Goal: Find specific page/section: Find specific page/section

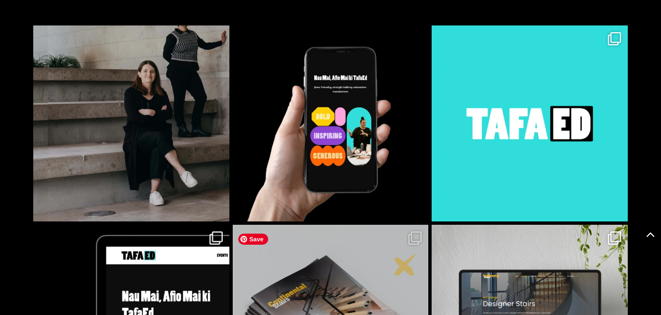
scroll to position [2970, 0]
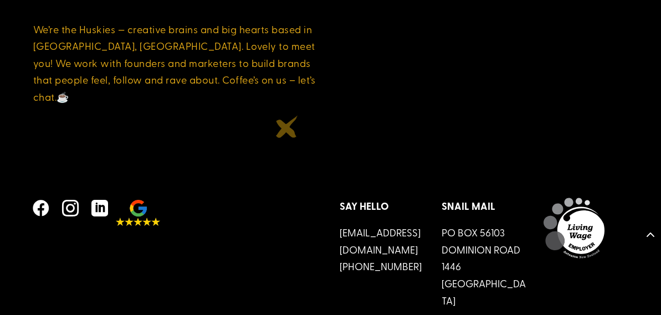
scroll to position [2970, 0]
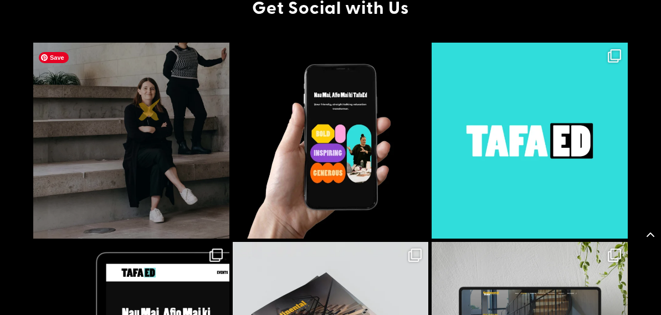
click at [150, 110] on img at bounding box center [131, 141] width 196 height 196
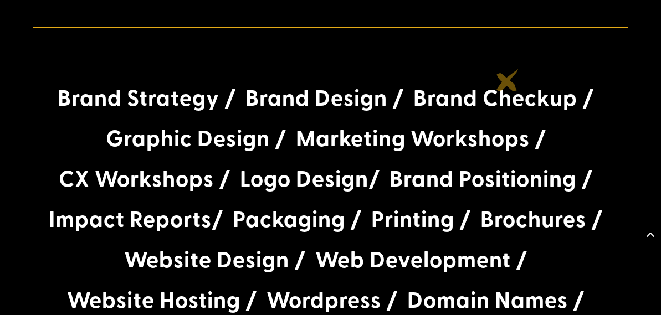
scroll to position [2039, 0]
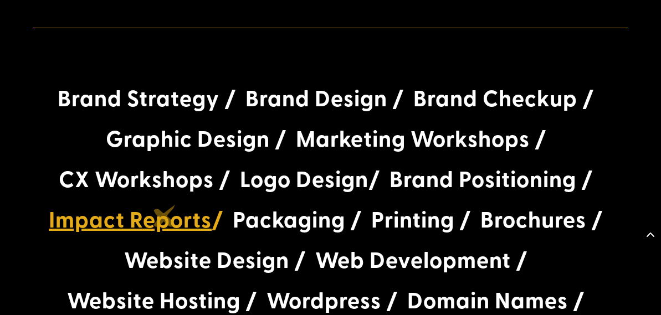
click at [165, 218] on link "Impact Reports" at bounding box center [130, 219] width 163 height 32
click at [150, 224] on link "Impact Reports" at bounding box center [130, 219] width 163 height 32
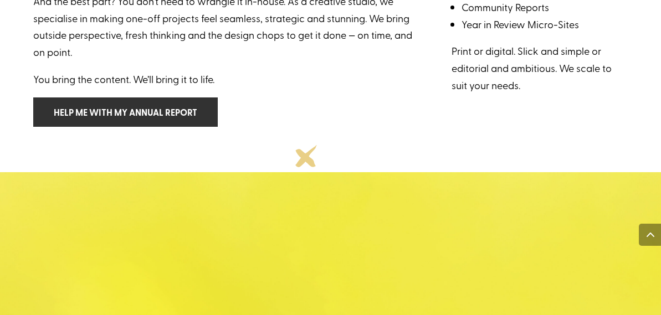
scroll to position [488, 0]
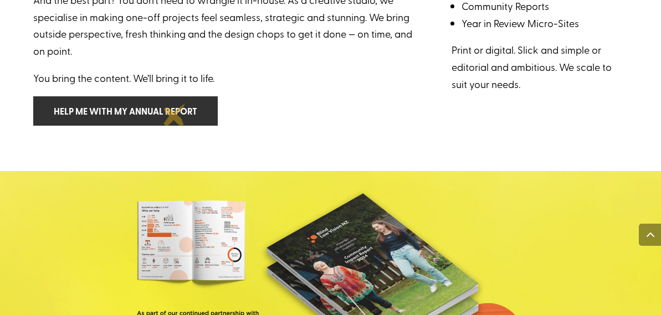
click at [172, 106] on link "Help me with my annual report" at bounding box center [125, 110] width 185 height 29
click at [155, 111] on link "Help me with my annual report" at bounding box center [125, 110] width 185 height 29
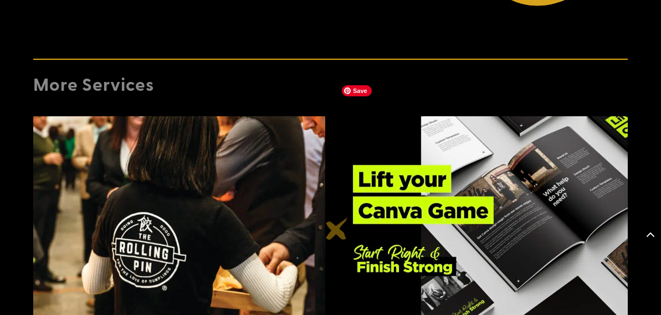
scroll to position [4121, 0]
